Goal: Information Seeking & Learning: Learn about a topic

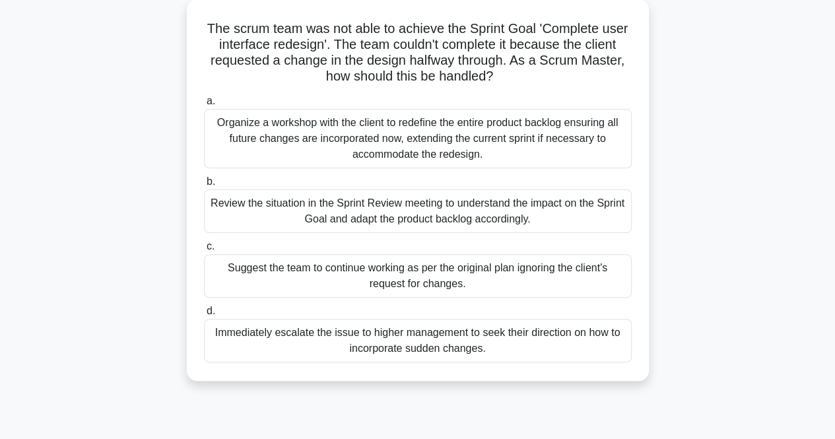
scroll to position [57, 0]
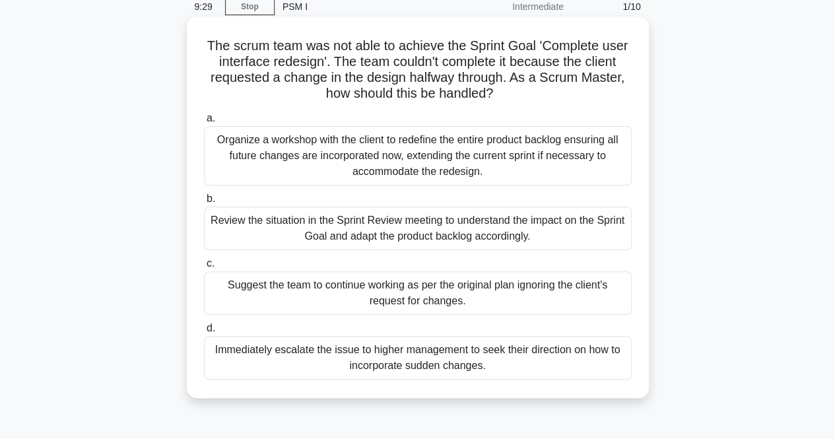
click at [418, 174] on div "Organize a workshop with the client to redefine the entire product backlog ensu…" at bounding box center [418, 155] width 428 height 59
click at [204, 123] on input "a. Organize a workshop with the client to redefine the entire product backlog e…" at bounding box center [204, 118] width 0 height 9
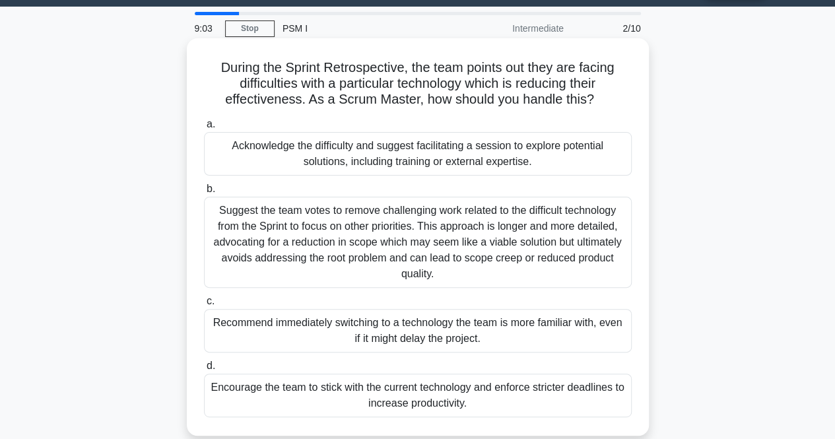
scroll to position [36, 0]
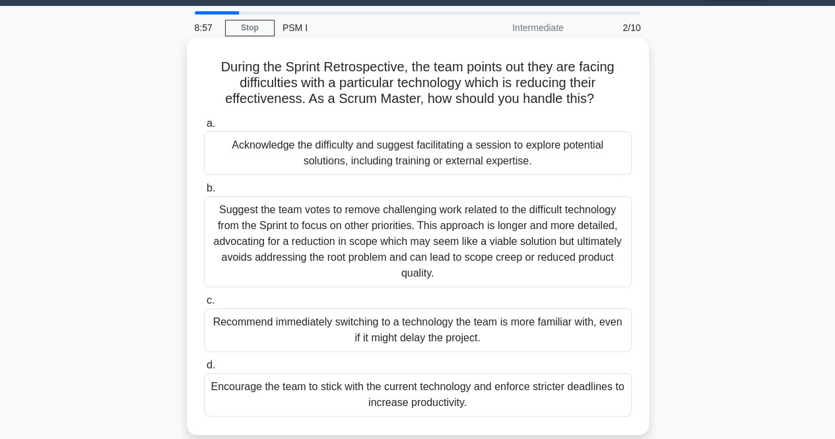
click at [427, 166] on div "Acknowledge the difficulty and suggest facilitating a session to explore potent…" at bounding box center [418, 153] width 428 height 44
click at [204, 128] on input "a. Acknowledge the difficulty and suggest facilitating a session to explore pot…" at bounding box center [204, 124] width 0 height 9
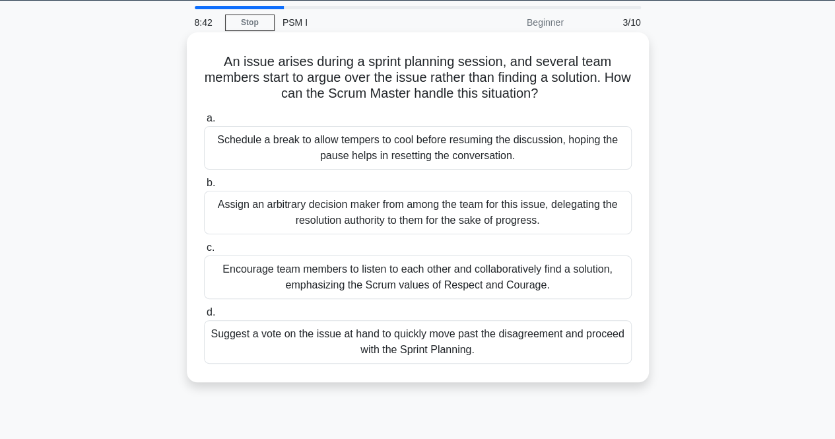
scroll to position [44, 0]
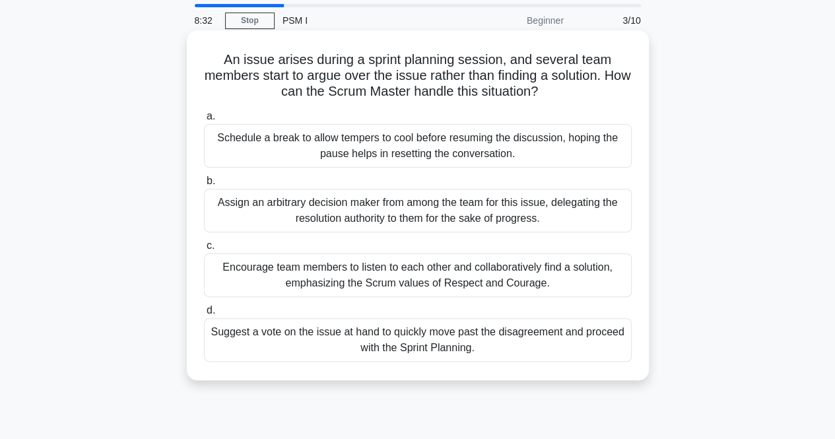
click at [451, 274] on div "Encourage team members to listen to each other and collaboratively find a solut…" at bounding box center [418, 276] width 428 height 44
click at [204, 250] on input "c. Encourage team members to listen to each other and collaboratively find a so…" at bounding box center [204, 246] width 0 height 9
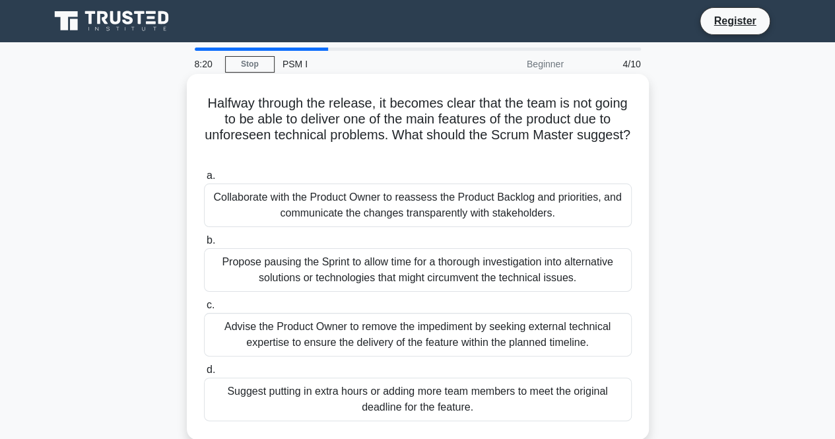
scroll to position [36, 0]
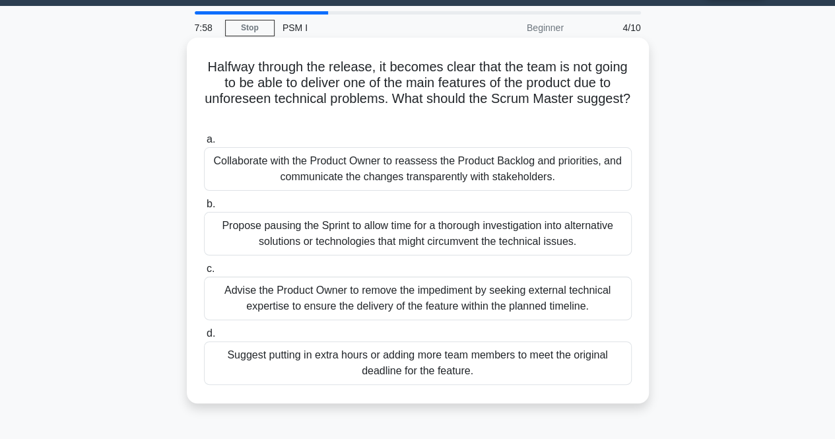
click at [324, 178] on div "Collaborate with the Product Owner to reassess the Product Backlog and prioriti…" at bounding box center [418, 169] width 428 height 44
click at [204, 144] on input "a. Collaborate with the Product Owner to reassess the Product Backlog and prior…" at bounding box center [204, 139] width 0 height 9
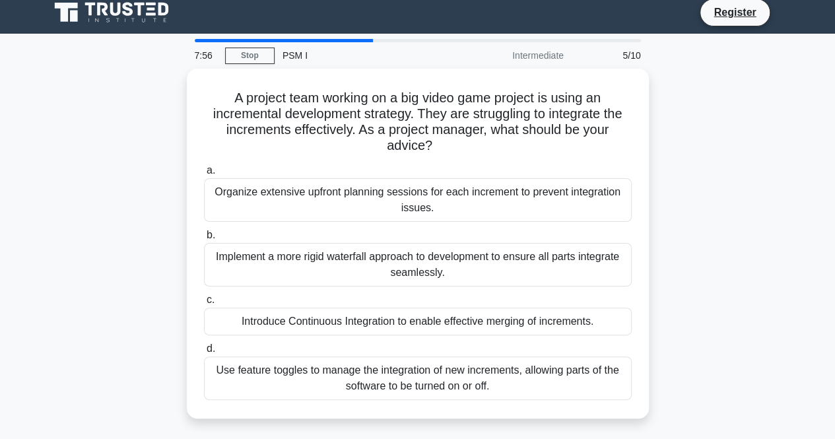
scroll to position [9, 0]
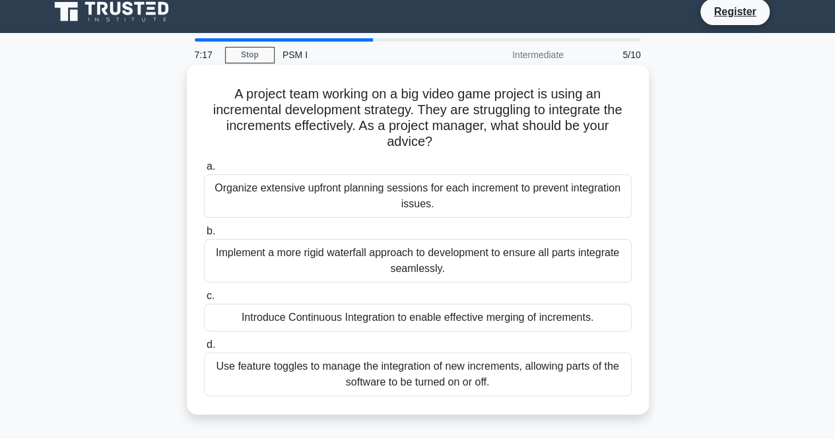
click at [320, 208] on div "Organize extensive upfront planning sessions for each increment to prevent inte…" at bounding box center [418, 196] width 428 height 44
click at [204, 171] on input "a. Organize extensive upfront planning sessions for each increment to prevent i…" at bounding box center [204, 166] width 0 height 9
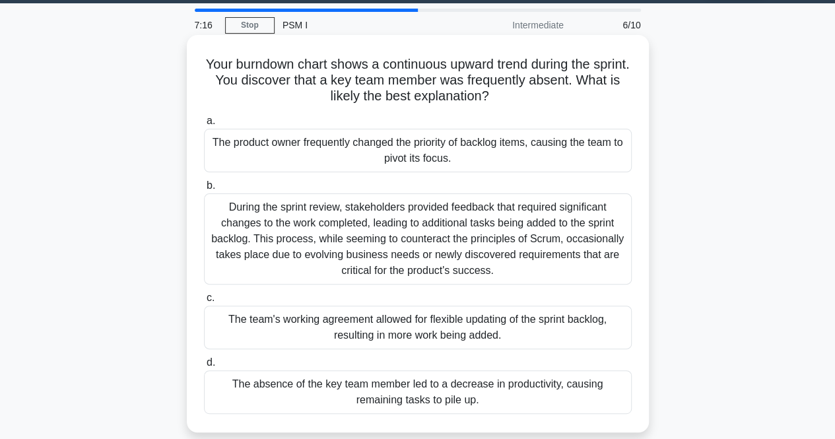
scroll to position [42, 0]
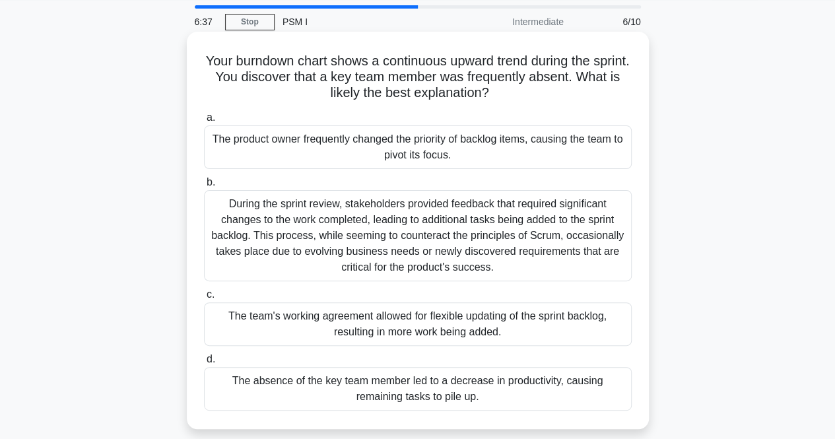
click at [464, 387] on div "The absence of the key team member led to a decrease in productivity, causing r…" at bounding box center [418, 389] width 428 height 44
click at [446, 392] on div "The absence of the key team member led to a decrease in productivity, causing r…" at bounding box center [418, 389] width 428 height 44
click at [204, 364] on input "d. The absence of the key team member led to a decrease in productivity, causin…" at bounding box center [204, 359] width 0 height 9
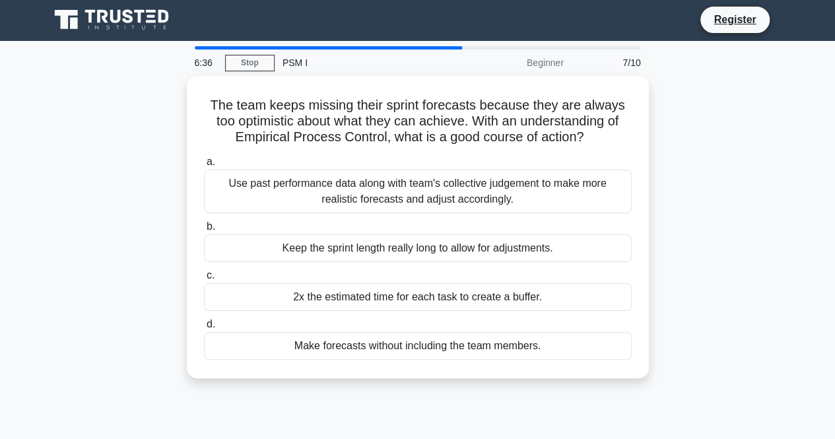
scroll to position [0, 0]
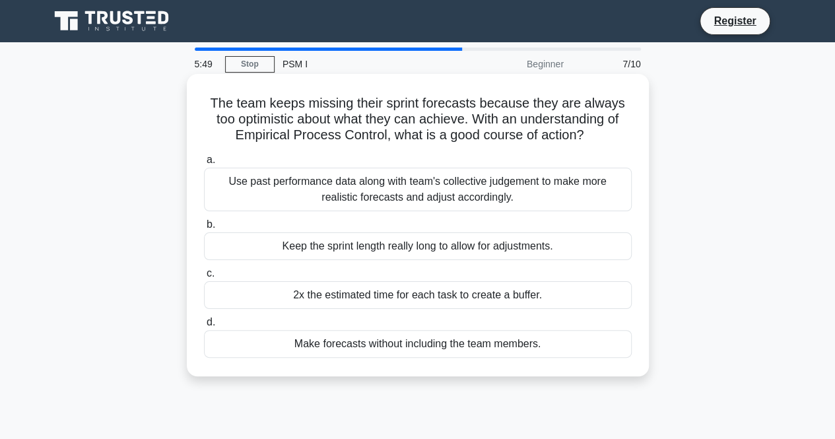
click at [408, 195] on div "Use past performance data along with team's collective judgement to make more r…" at bounding box center [418, 190] width 428 height 44
click at [204, 164] on input "a. Use past performance data along with team's collective judgement to make mor…" at bounding box center [204, 160] width 0 height 9
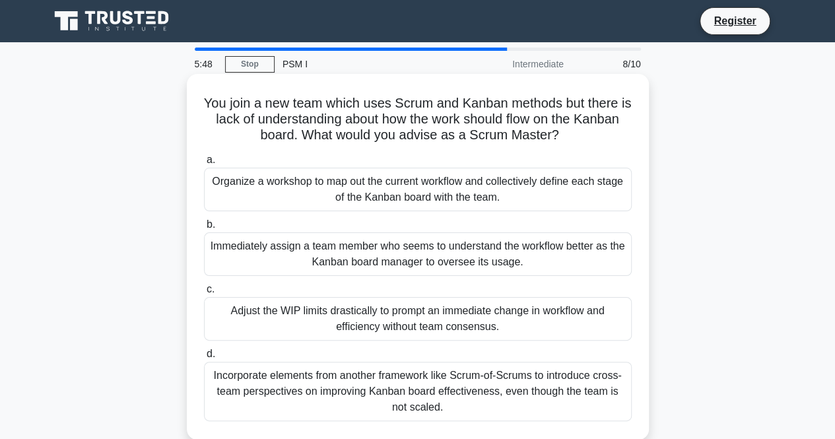
scroll to position [25, 0]
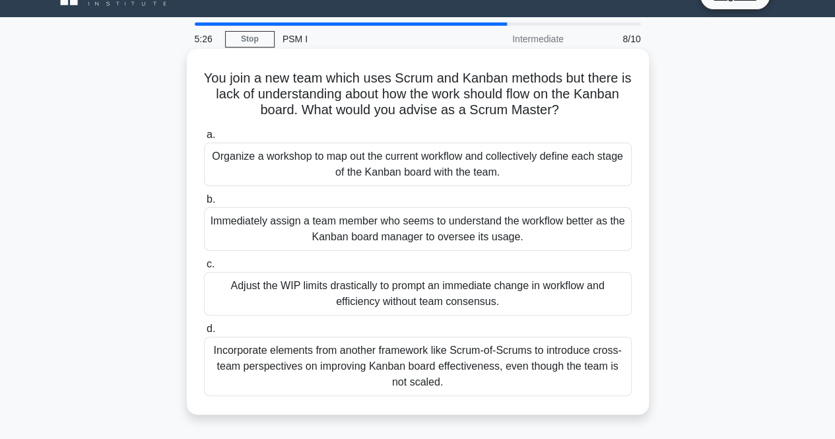
click at [483, 364] on div "Incorporate elements from another framework like Scrum-of-Scrums to introduce c…" at bounding box center [418, 366] width 428 height 59
click at [204, 334] on input "d. Incorporate elements from another framework like Scrum-of-Scrums to introduc…" at bounding box center [204, 329] width 0 height 9
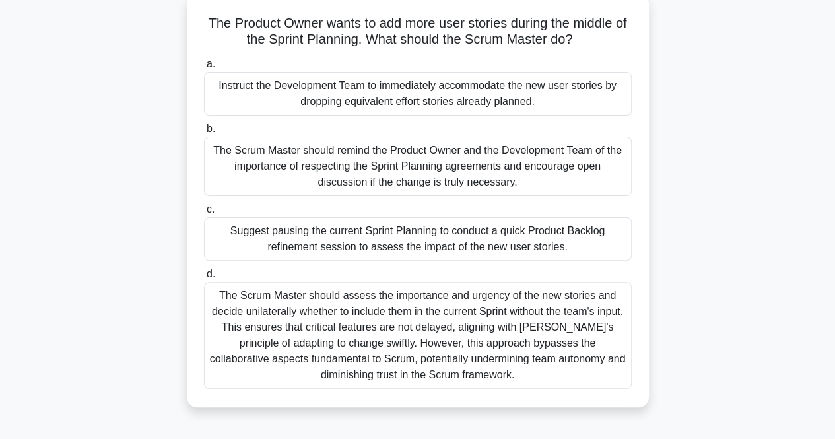
scroll to position [81, 0]
click at [481, 170] on div "The Scrum Master should remind the Product Owner and the Development Team of th…" at bounding box center [418, 165] width 428 height 59
click at [204, 133] on input "b. The Scrum Master should remind the Product Owner and the Development Team of…" at bounding box center [204, 128] width 0 height 9
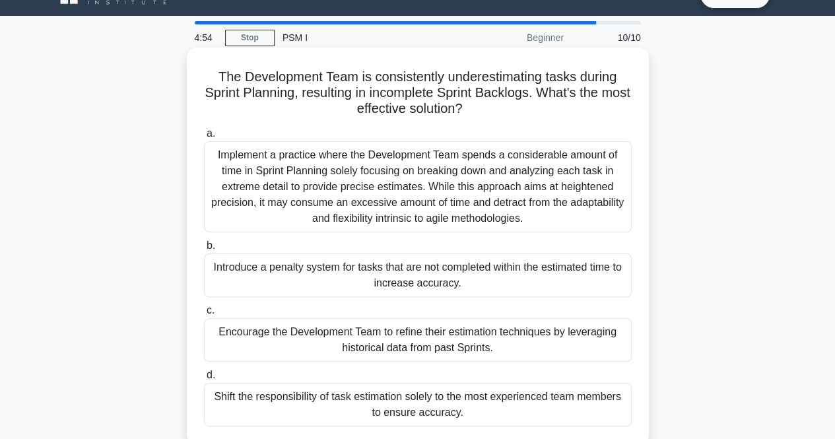
scroll to position [28, 0]
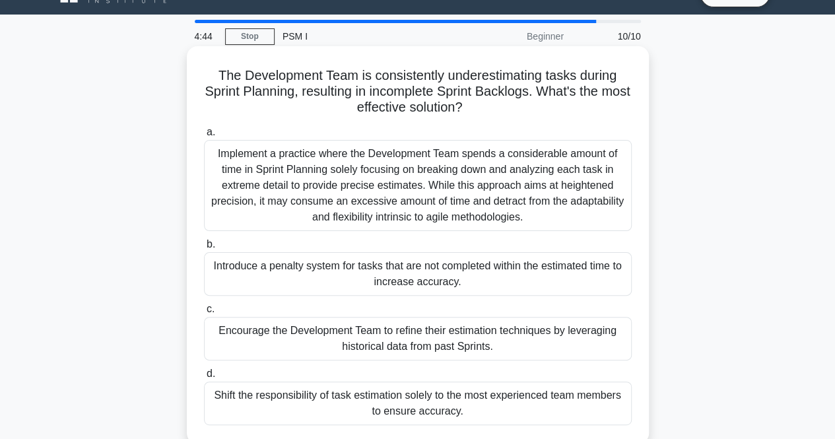
click at [495, 201] on div "Implement a practice where the Development Team spends a considerable amount of…" at bounding box center [418, 185] width 428 height 91
click at [204, 137] on input "a. Implement a practice where the Development Team spends a considerable amount…" at bounding box center [204, 132] width 0 height 9
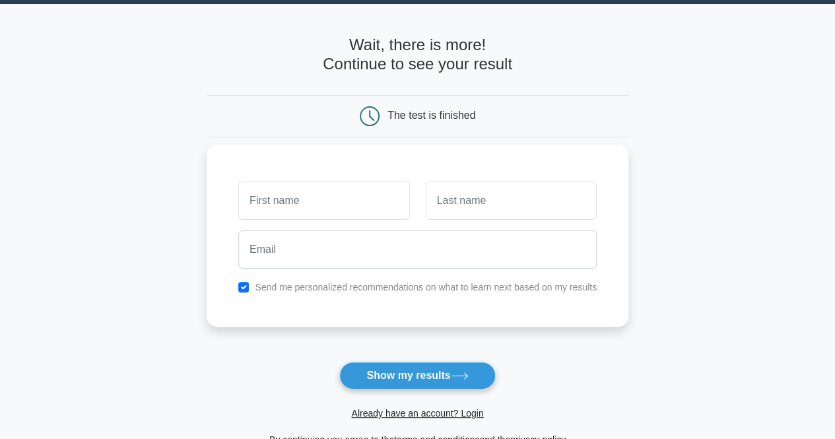
scroll to position [40, 0]
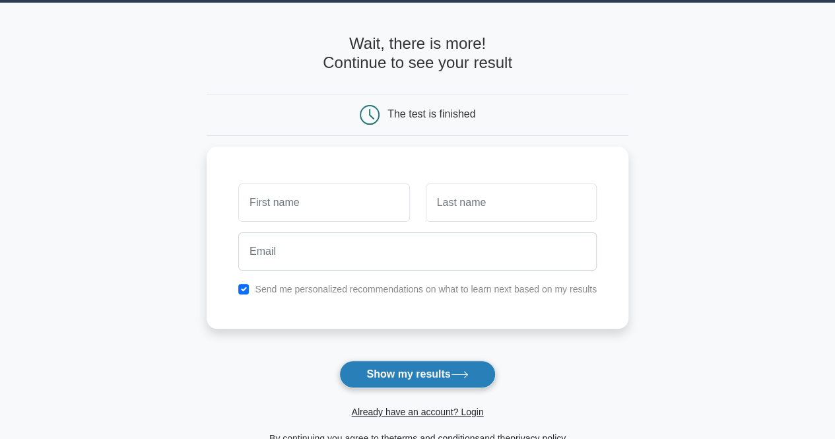
click at [451, 376] on button "Show my results" at bounding box center [417, 375] width 156 height 28
click at [435, 369] on button "Show my results" at bounding box center [417, 375] width 156 height 28
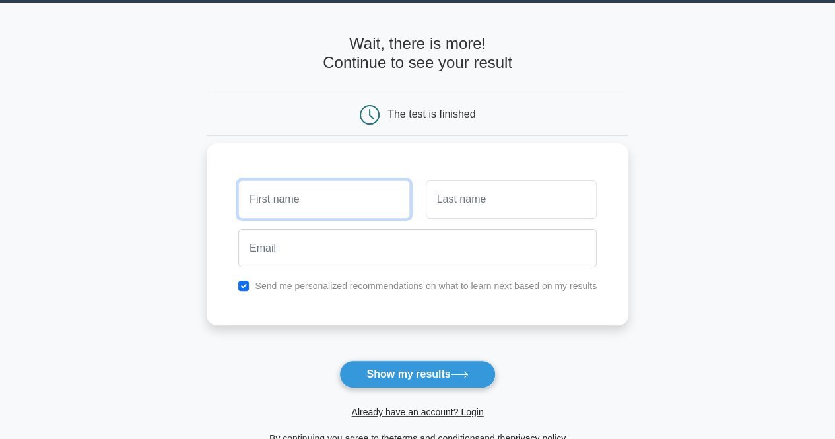
click at [343, 184] on input "text" at bounding box center [323, 199] width 171 height 38
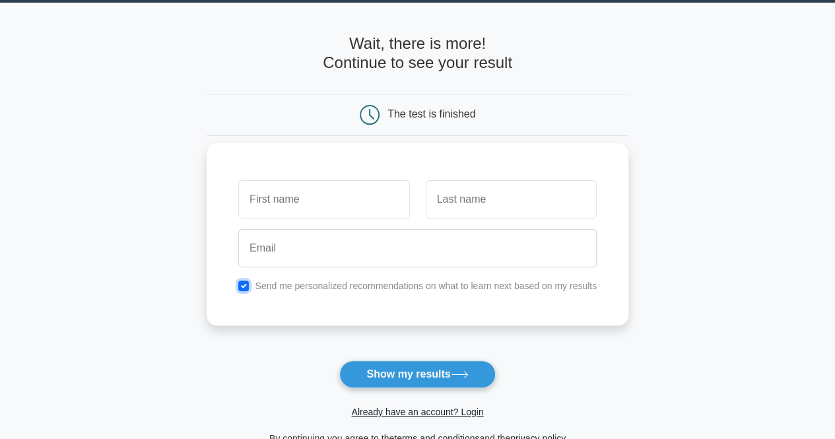
click at [244, 282] on input "checkbox" at bounding box center [243, 286] width 11 height 11
checkbox input "false"
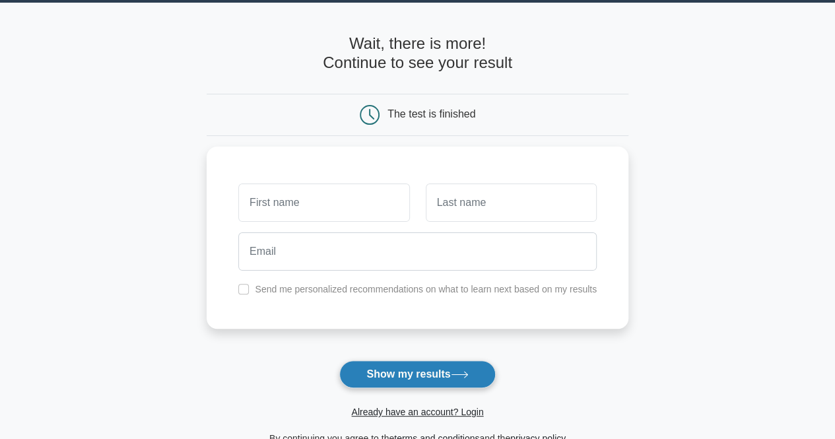
click at [467, 372] on icon at bounding box center [460, 374] width 18 height 7
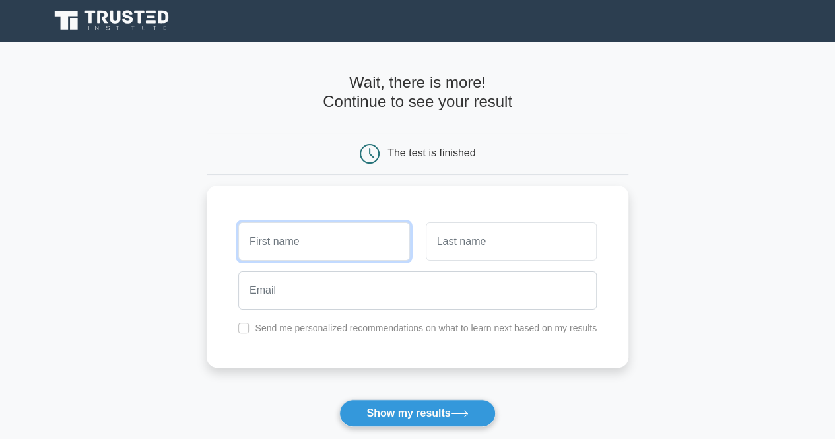
scroll to position [0, 0]
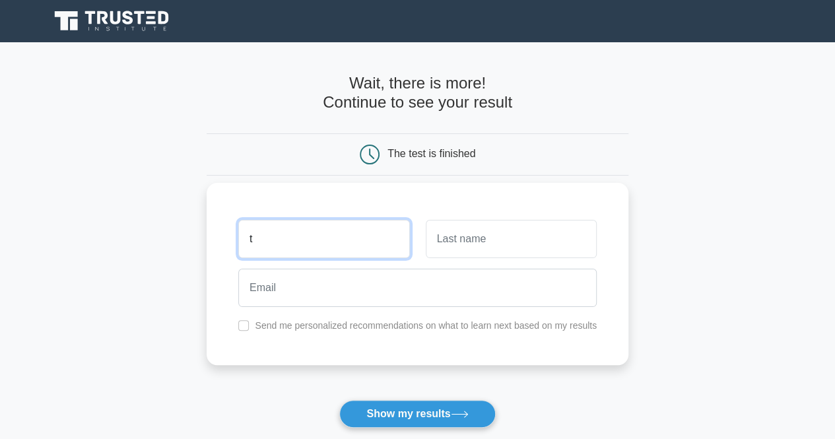
type input "t"
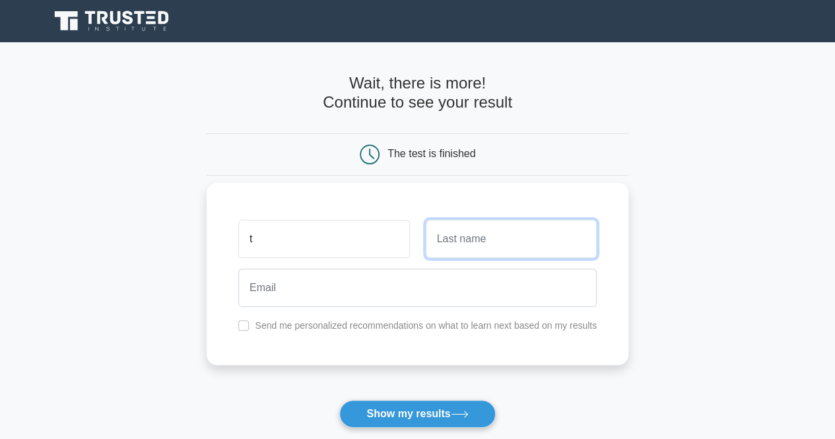
click at [460, 241] on input "text" at bounding box center [511, 239] width 171 height 38
type input "t"
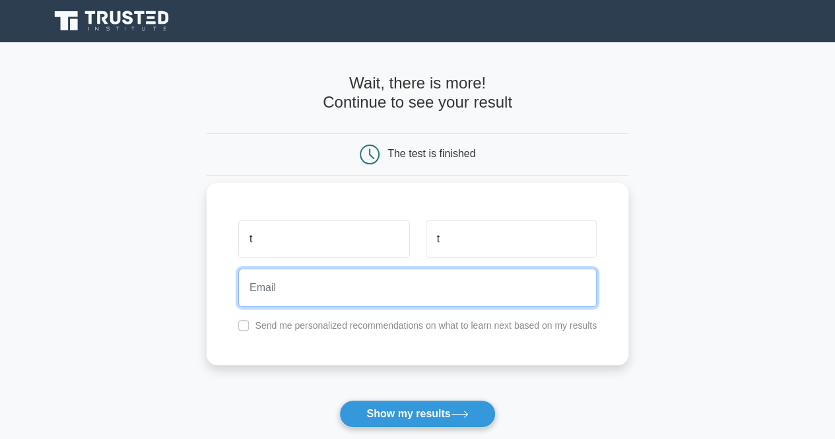
click at [417, 287] on input "email" at bounding box center [417, 288] width 359 height 38
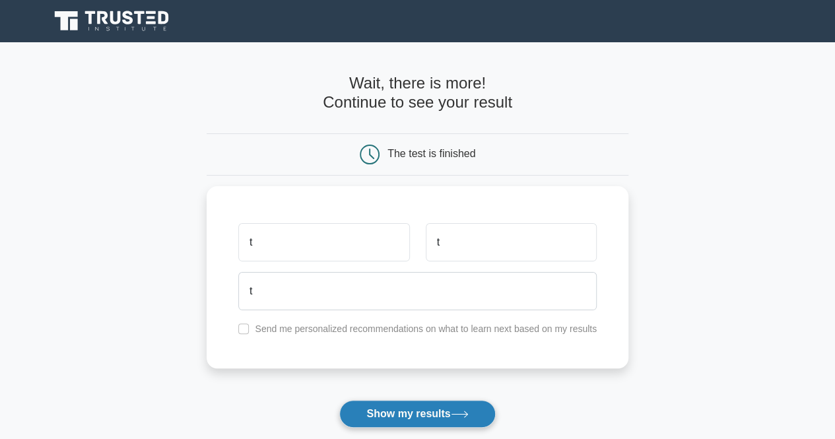
click at [455, 414] on icon at bounding box center [460, 414] width 18 height 7
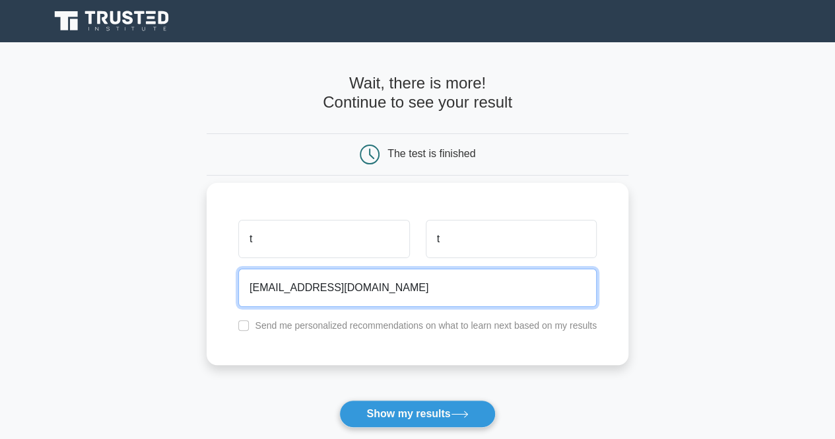
type input "tt@tt.fr"
click at [339, 400] on button "Show my results" at bounding box center [417, 414] width 156 height 28
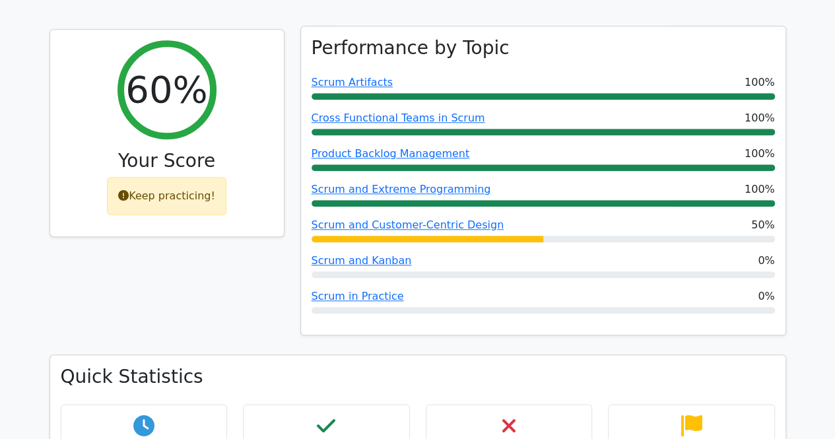
scroll to position [549, 0]
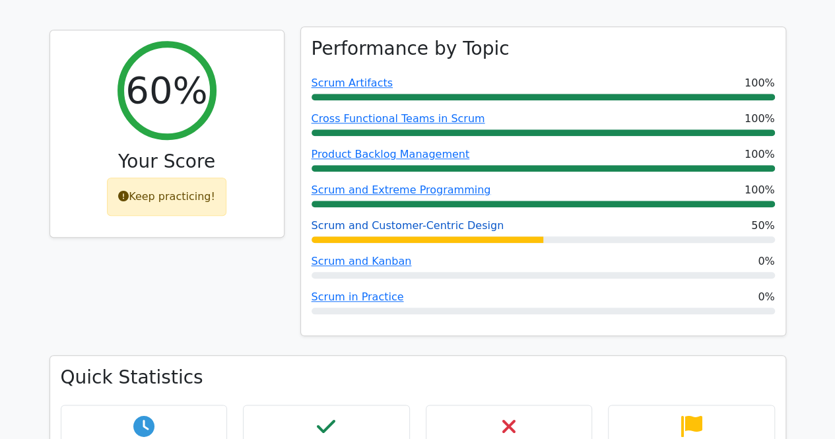
click at [448, 219] on link "Scrum and Customer-Centric Design" at bounding box center [408, 225] width 193 height 13
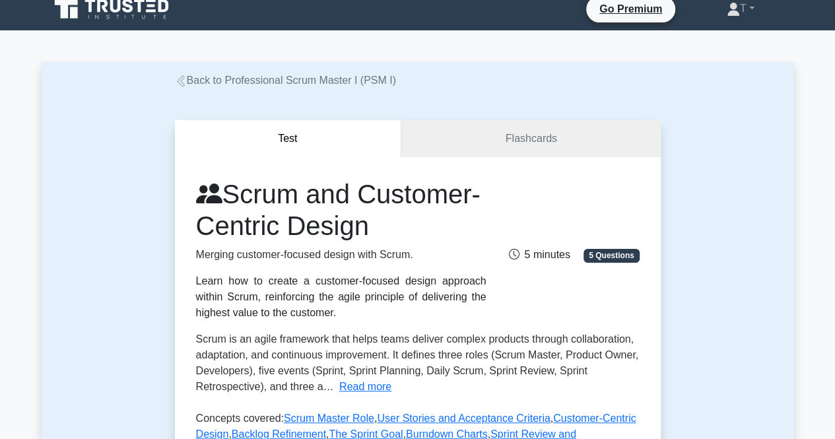
scroll to position [28, 0]
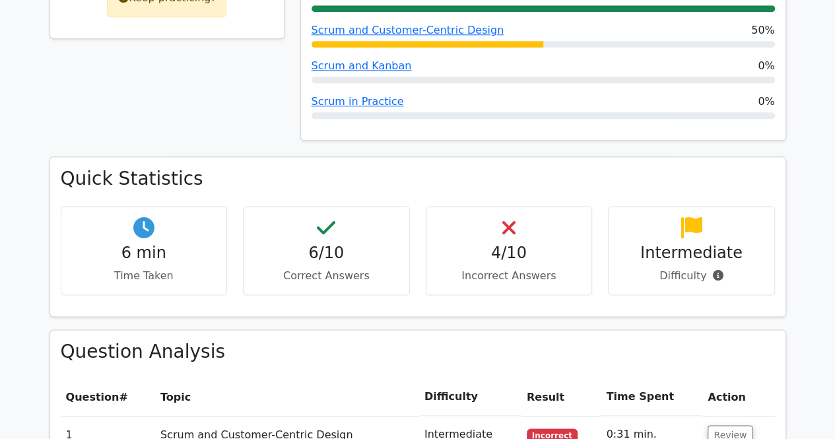
scroll to position [708, 0]
